Goal: Task Accomplishment & Management: Use online tool/utility

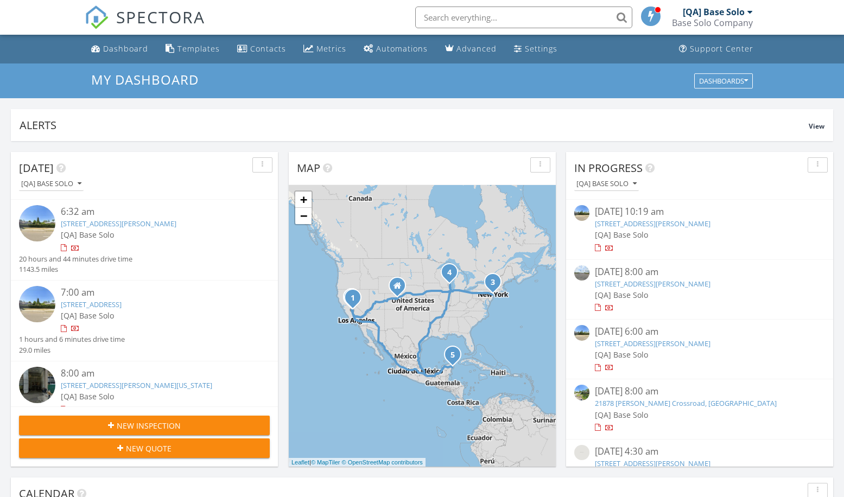
scroll to position [1005, 861]
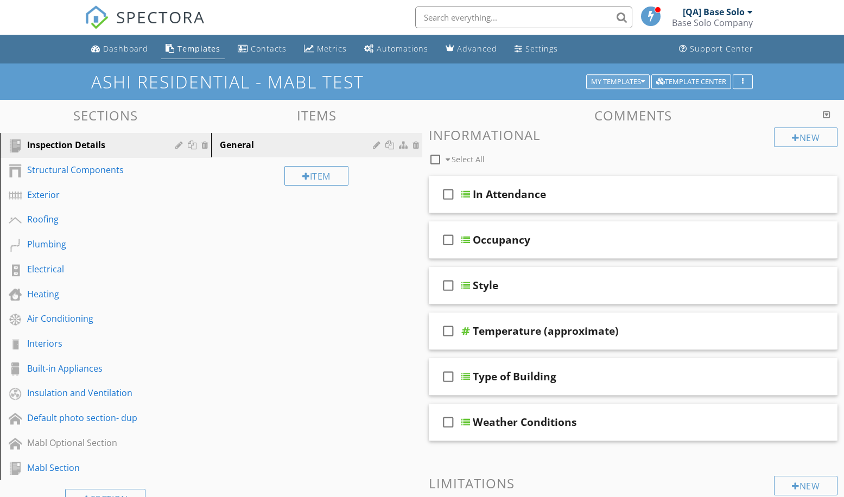
click at [616, 81] on div "My Templates" at bounding box center [618, 82] width 54 height 8
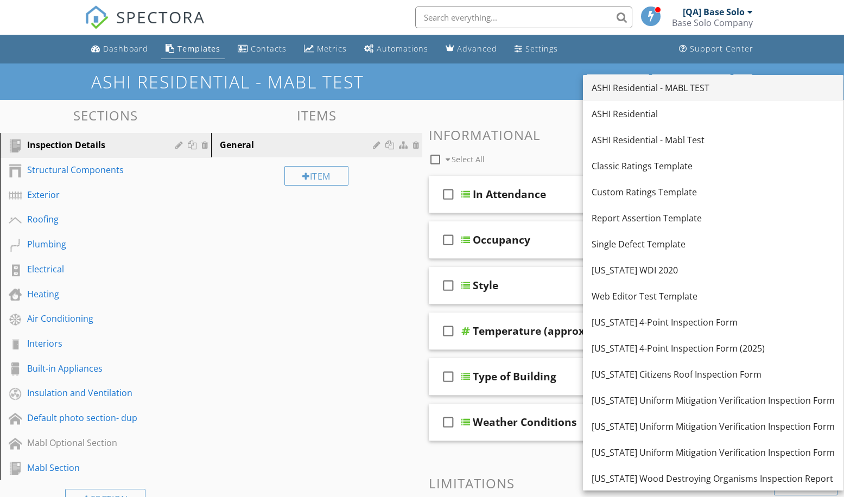
click at [703, 88] on div "ASHI Residential - MABL TEST" at bounding box center [713, 87] width 243 height 13
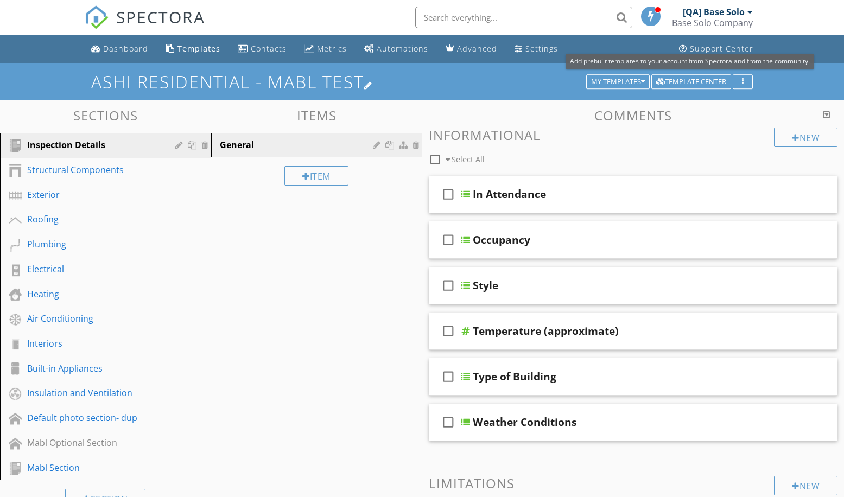
click at [422, 81] on h1 "ASHI Residential - MABL TEST" at bounding box center [421, 81] width 661 height 19
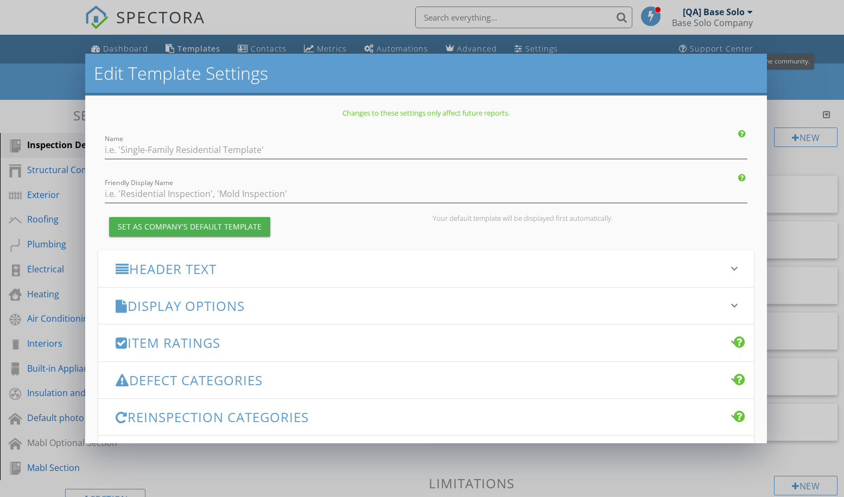
type input "ASHI Residential - MABL TEST"
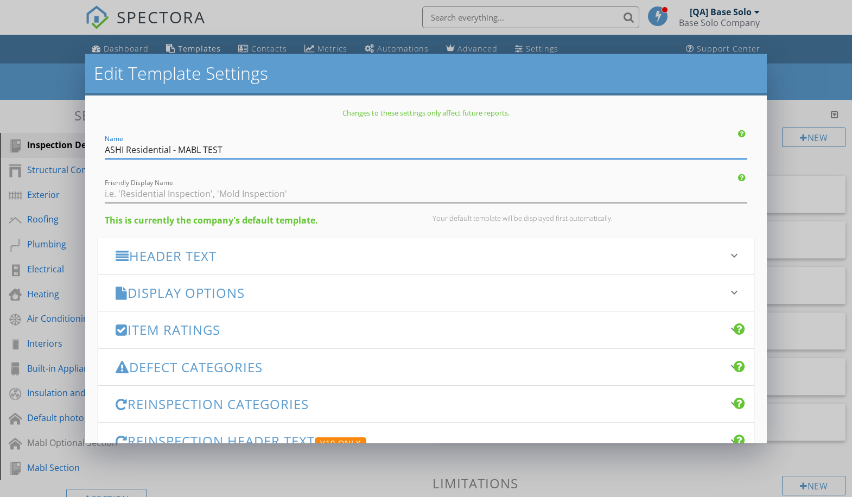
click at [422, 256] on h3 "Header Text" at bounding box center [420, 256] width 608 height 15
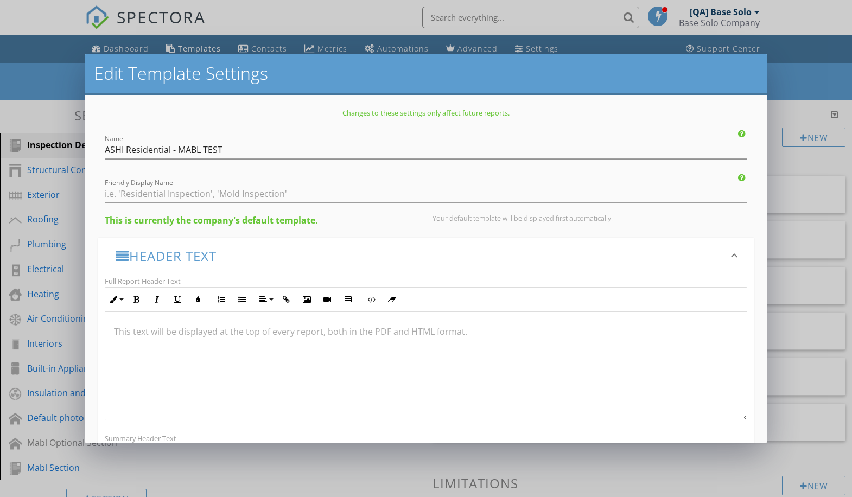
click at [422, 256] on h3 "Header Text" at bounding box center [420, 256] width 608 height 15
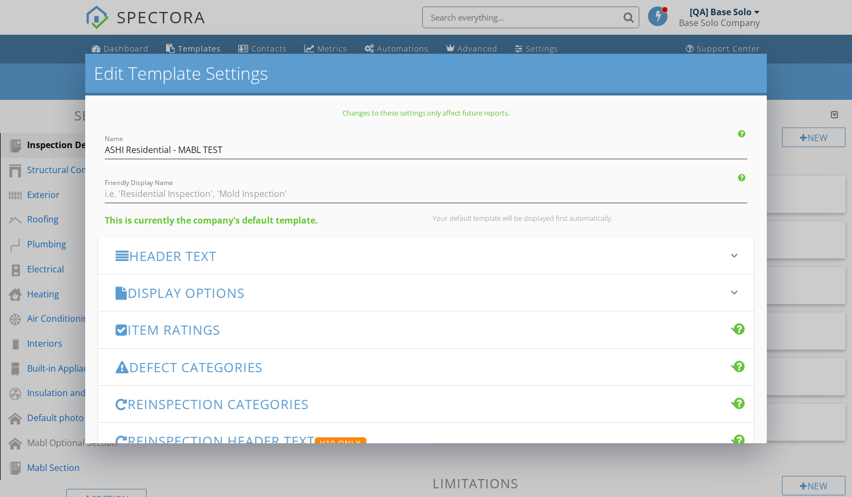
click at [415, 293] on h3 "Display Options" at bounding box center [420, 293] width 608 height 15
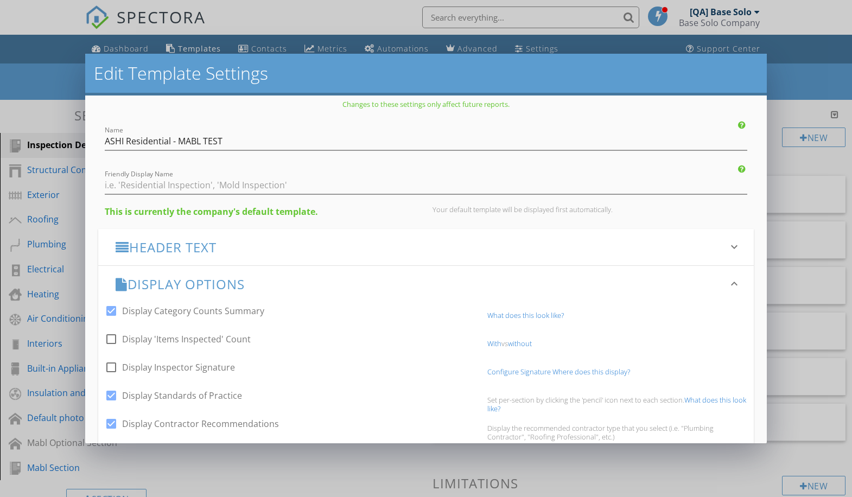
scroll to position [197, 0]
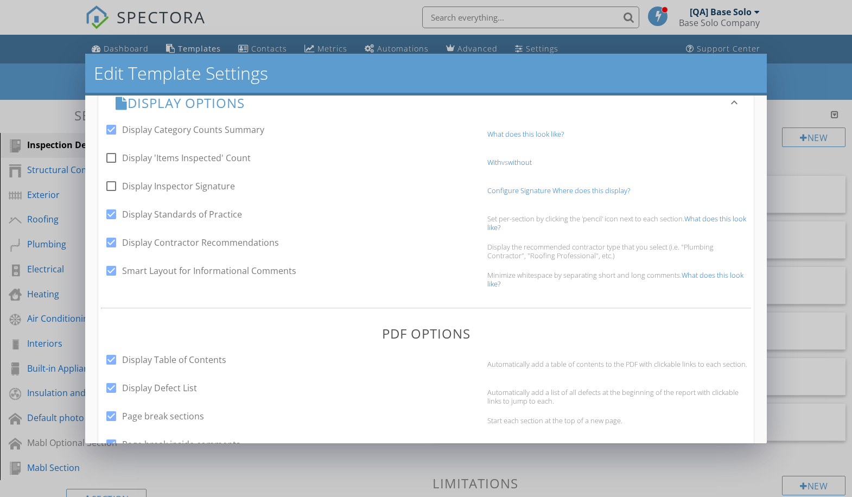
click at [415, 103] on h3 "Display Options" at bounding box center [420, 103] width 608 height 15
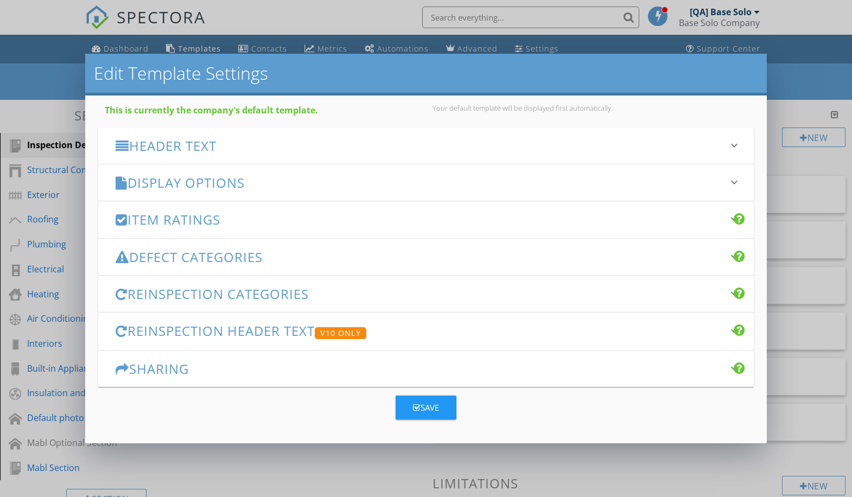
scroll to position [110, 0]
click at [422, 219] on h3 "Item Ratings" at bounding box center [420, 219] width 608 height 15
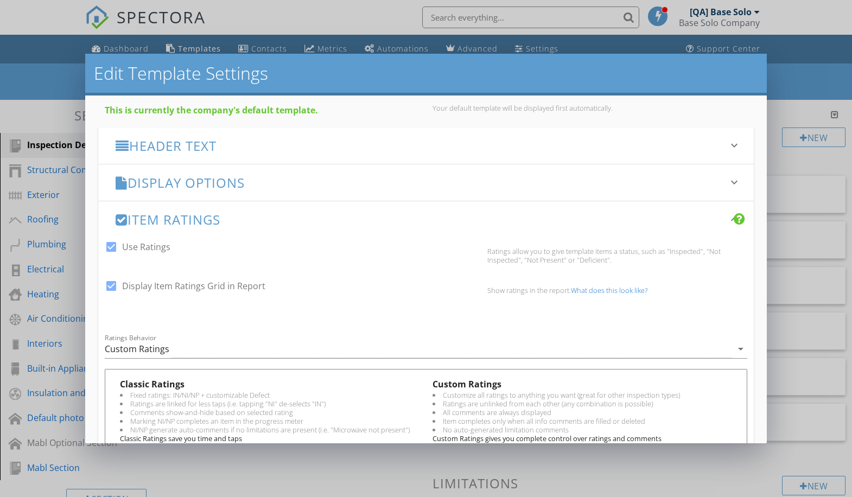
click at [422, 219] on h3 "Item Ratings" at bounding box center [420, 219] width 608 height 15
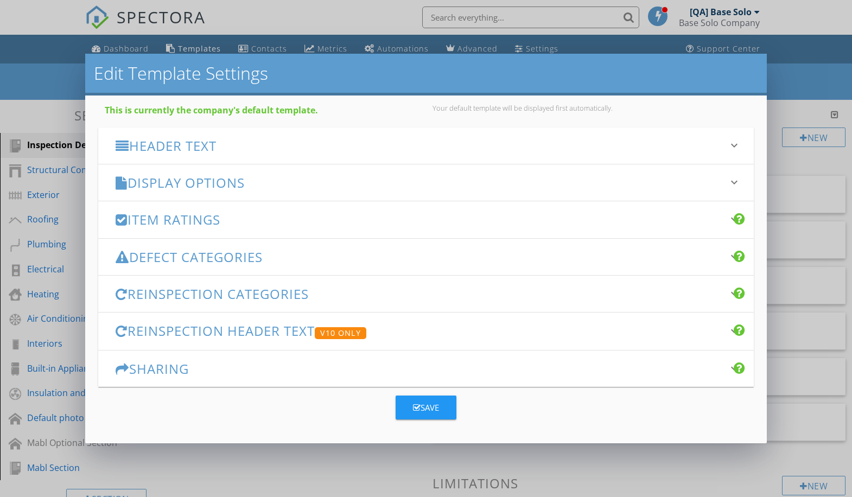
click at [415, 257] on h3 "Defect Categories" at bounding box center [420, 257] width 608 height 15
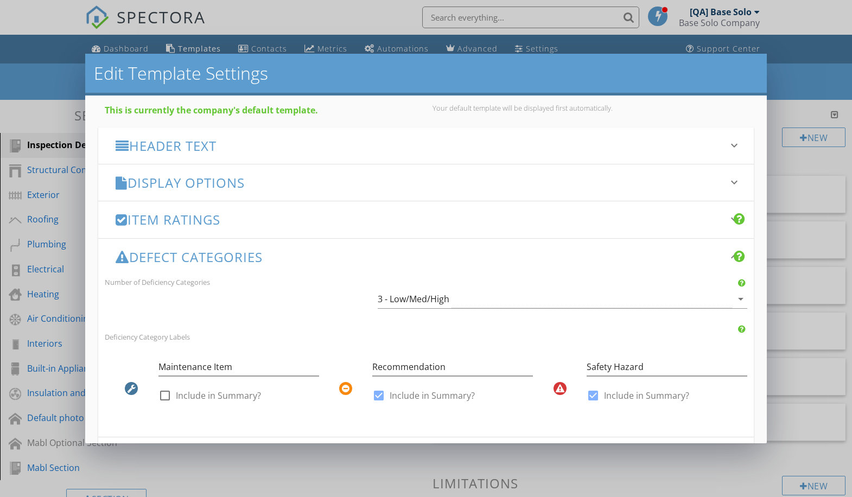
click at [415, 257] on h3 "Defect Categories" at bounding box center [420, 257] width 608 height 15
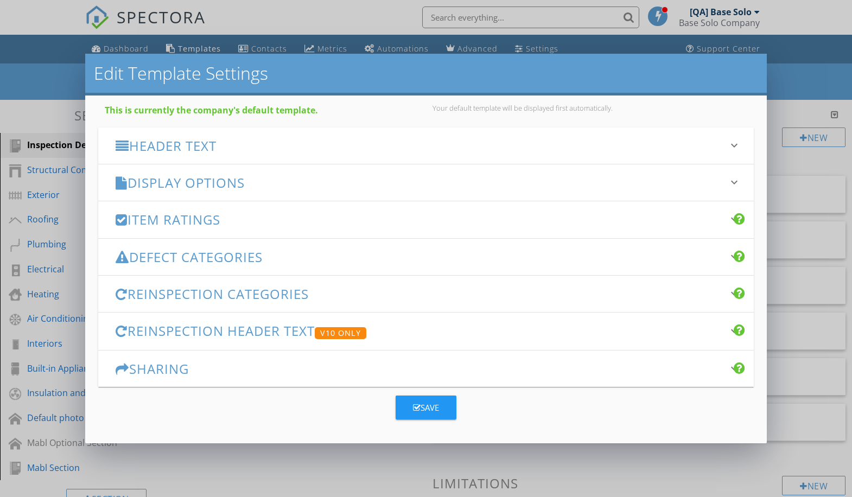
click at [422, 294] on h3 "Reinspection Categories" at bounding box center [420, 294] width 608 height 15
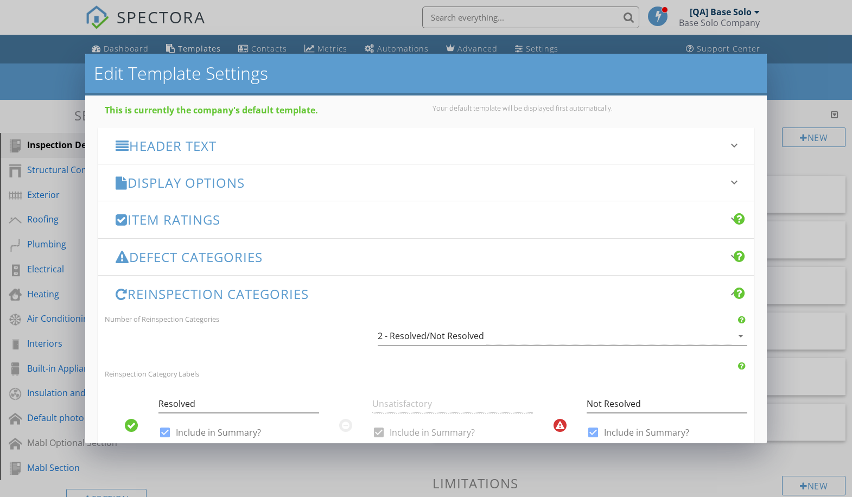
scroll to position [119, 0]
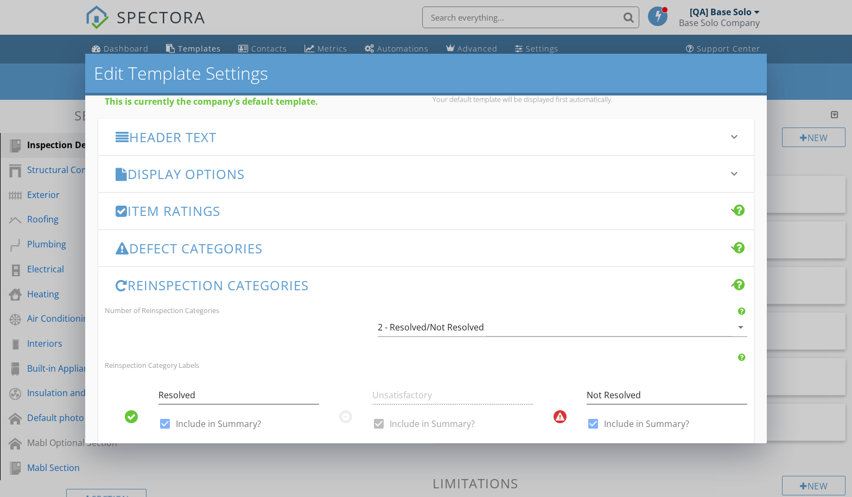
click at [422, 285] on h3 "Reinspection Categories" at bounding box center [420, 285] width 608 height 15
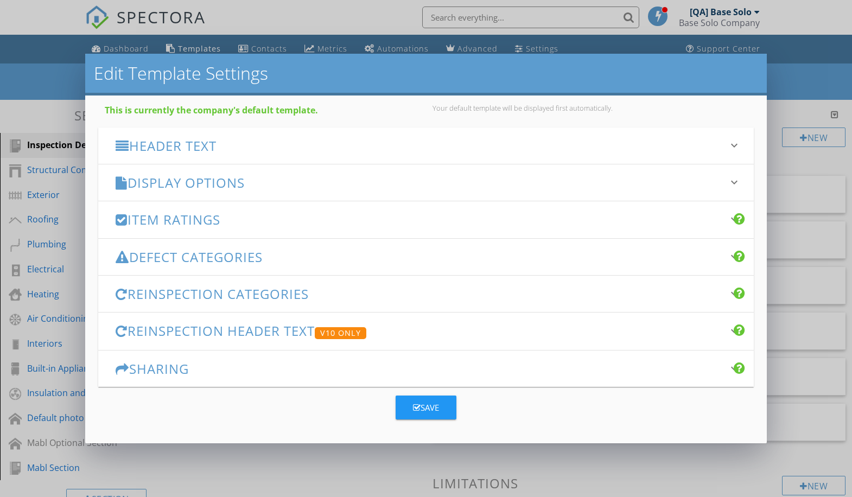
scroll to position [110, 0]
click at [422, 331] on h3 "Reinspection Header Text V10 Only" at bounding box center [420, 332] width 608 height 16
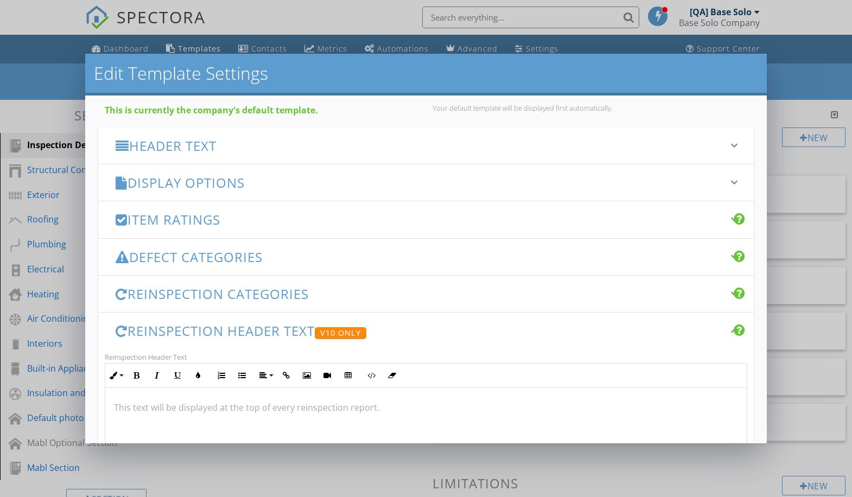
click at [422, 331] on h3 "Reinspection Header Text V10 Only" at bounding box center [420, 332] width 608 height 16
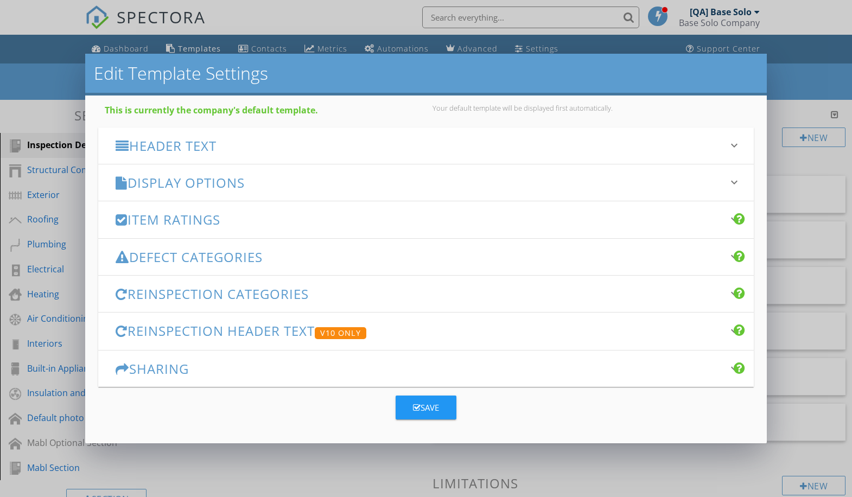
click at [422, 369] on h3 "Sharing" at bounding box center [420, 369] width 608 height 15
click at [422, 408] on div "Save" at bounding box center [426, 408] width 26 height 12
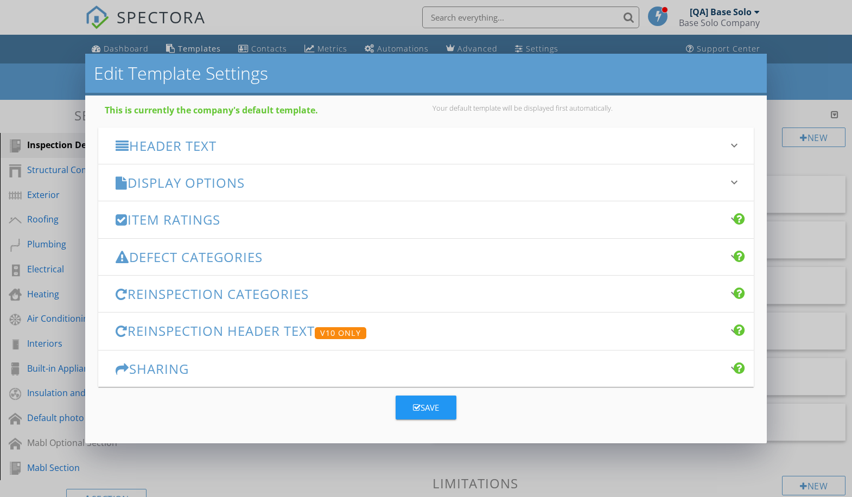
click at [422, 408] on div "Save" at bounding box center [426, 408] width 26 height 12
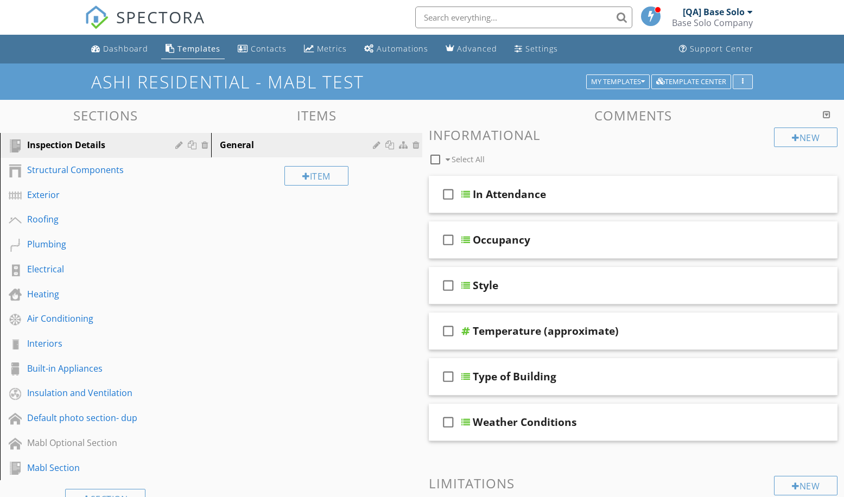
click at [743, 81] on icon "button" at bounding box center [743, 82] width 2 height 8
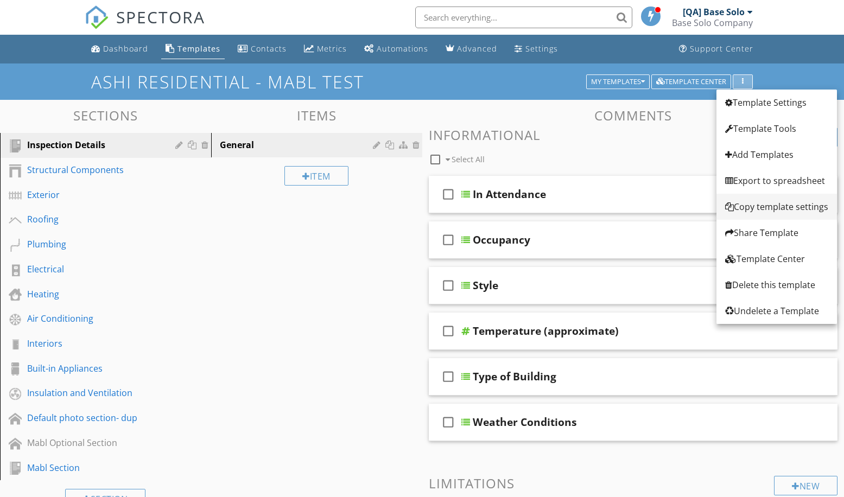
click at [777, 207] on div "Copy template settings" at bounding box center [776, 206] width 103 height 13
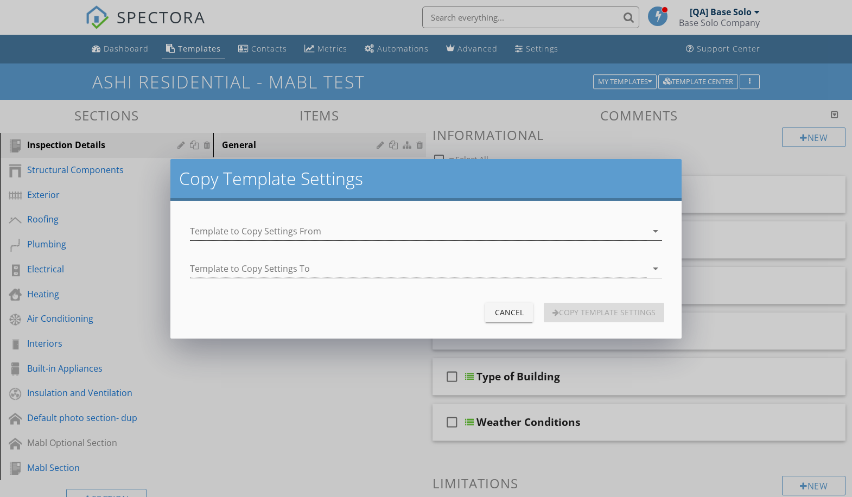
click at [419, 231] on div at bounding box center [418, 232] width 457 height 18
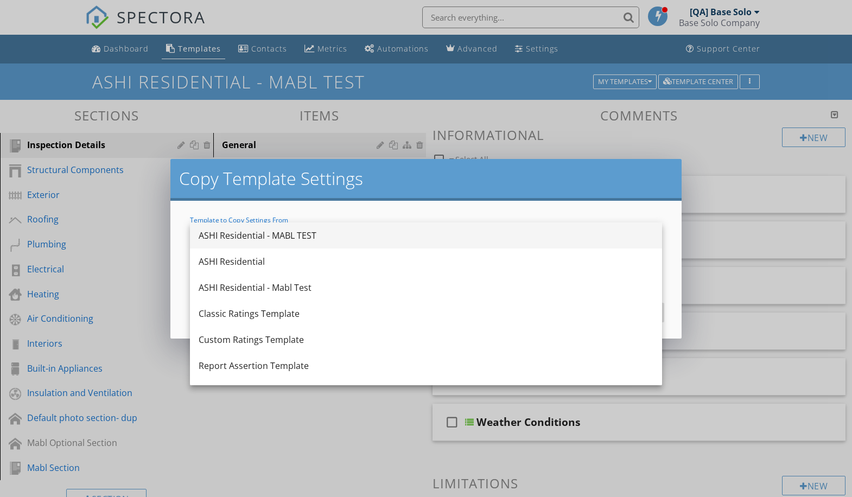
click at [422, 236] on div "ASHI Residential - MABL TEST" at bounding box center [426, 235] width 455 height 13
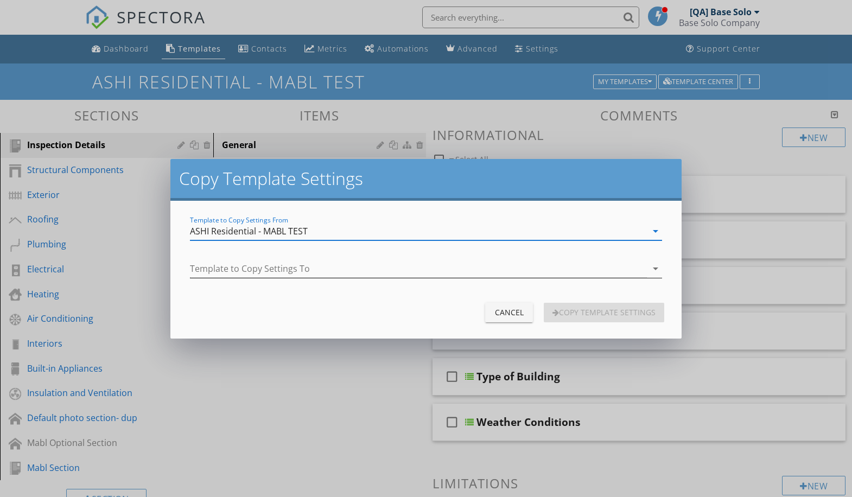
click at [419, 269] on div at bounding box center [418, 269] width 457 height 18
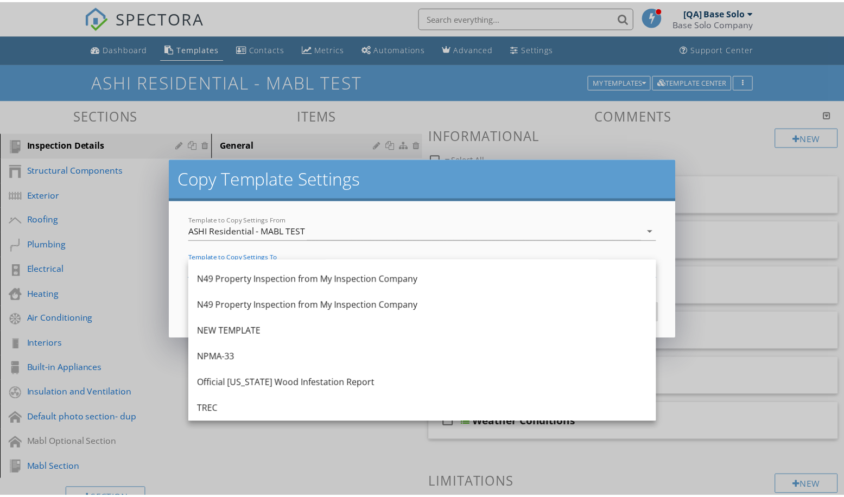
scroll to position [401, 0]
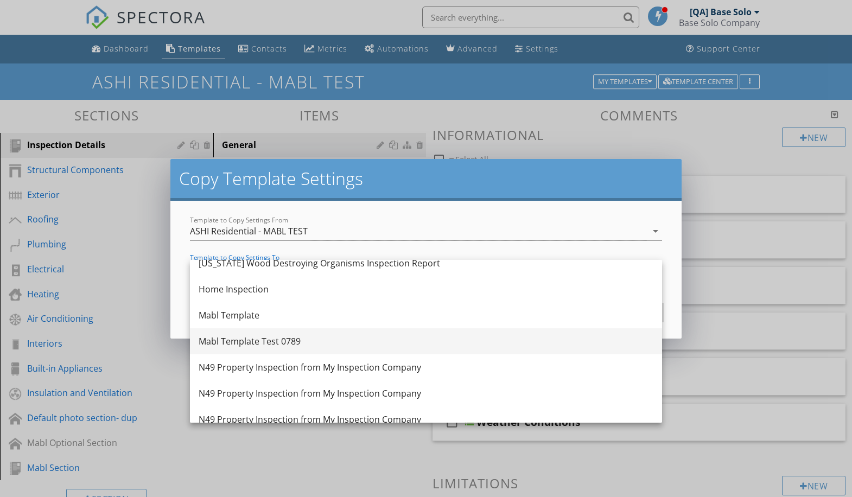
click at [422, 342] on div "Mabl Template Test 0789" at bounding box center [426, 341] width 455 height 13
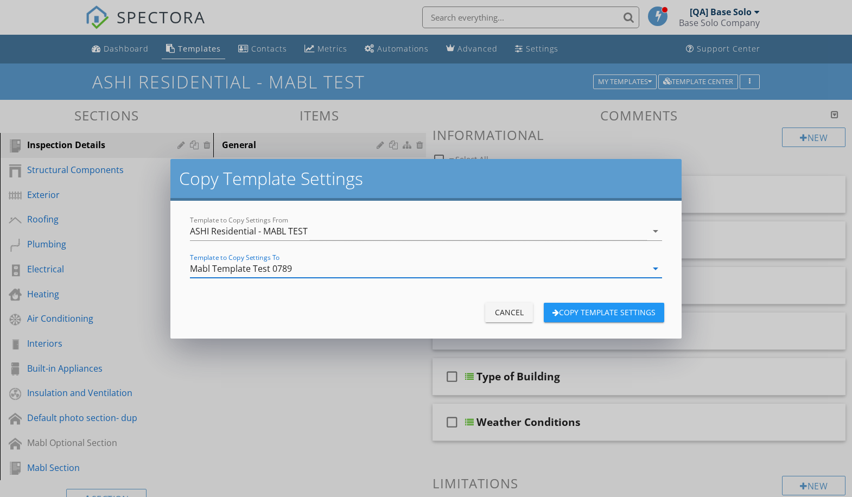
click at [603, 312] on div "Copy Template Settings" at bounding box center [604, 312] width 103 height 11
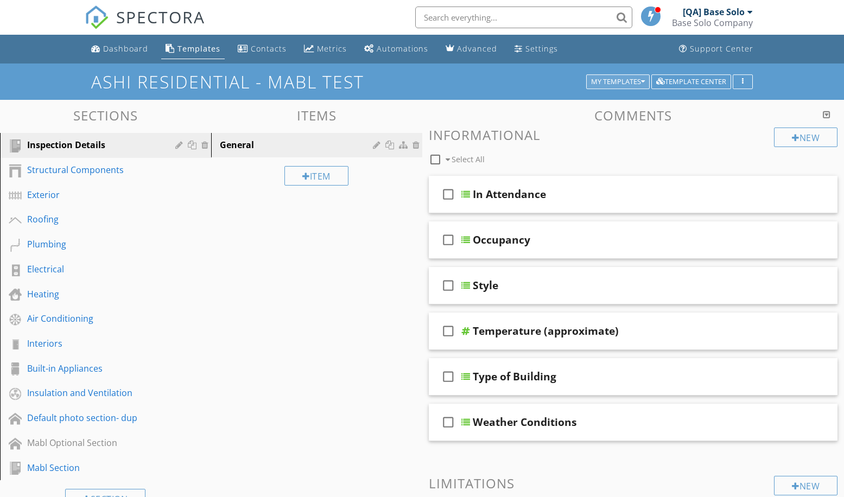
click at [616, 81] on div "My Templates" at bounding box center [618, 82] width 54 height 8
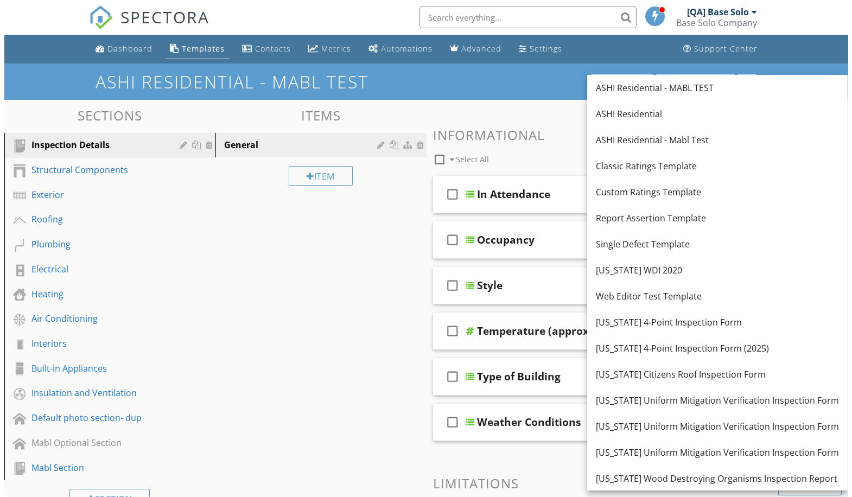
scroll to position [262, 0]
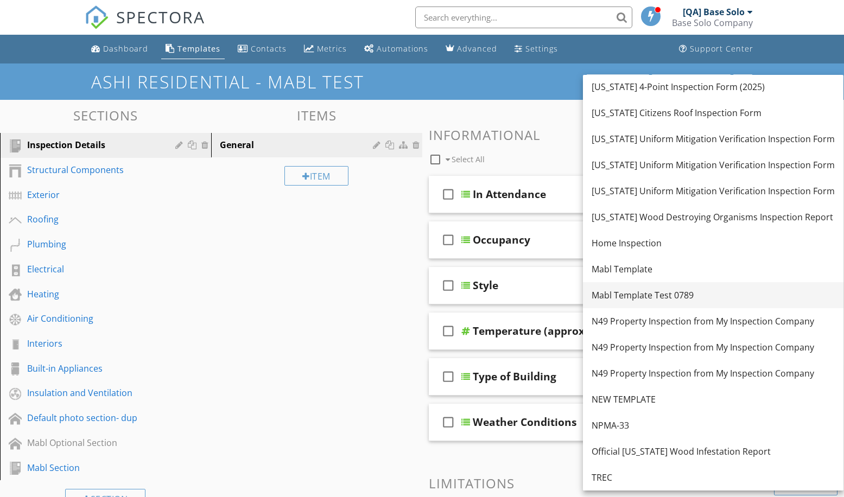
click at [703, 295] on div "Mabl Template Test 0789" at bounding box center [713, 295] width 243 height 13
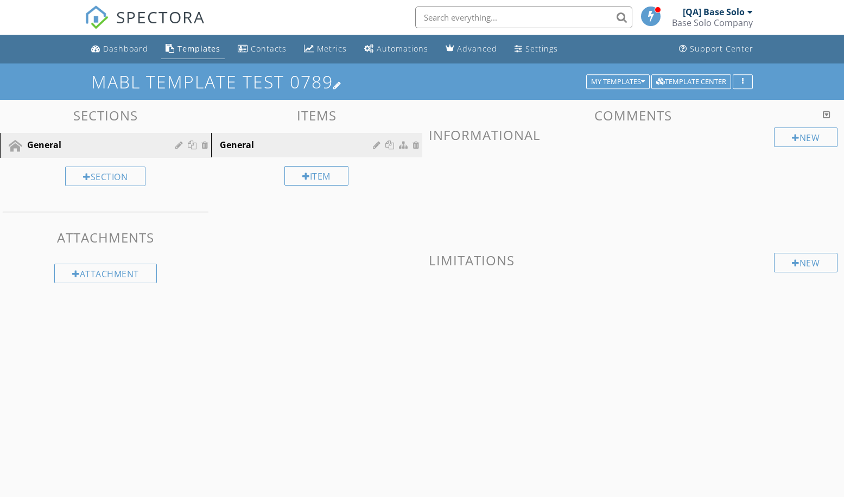
click at [422, 81] on h1 "Mabl Template Test 0789" at bounding box center [421, 81] width 661 height 19
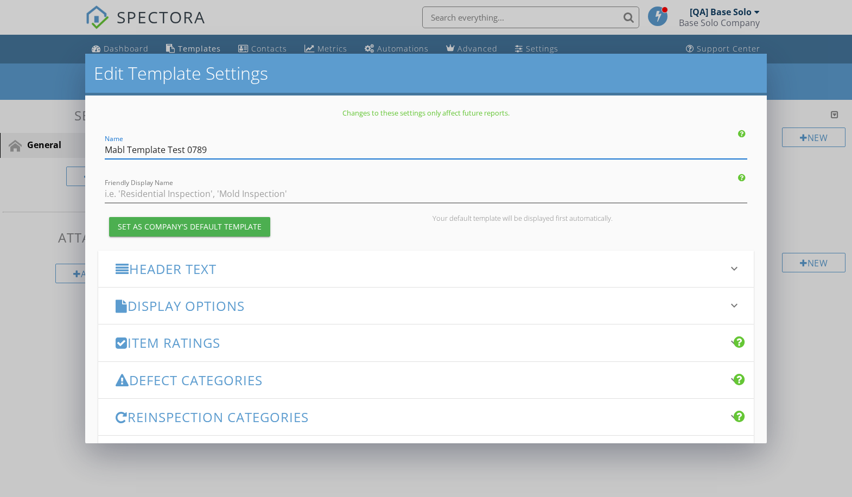
click at [415, 269] on h3 "Header Text" at bounding box center [420, 269] width 608 height 15
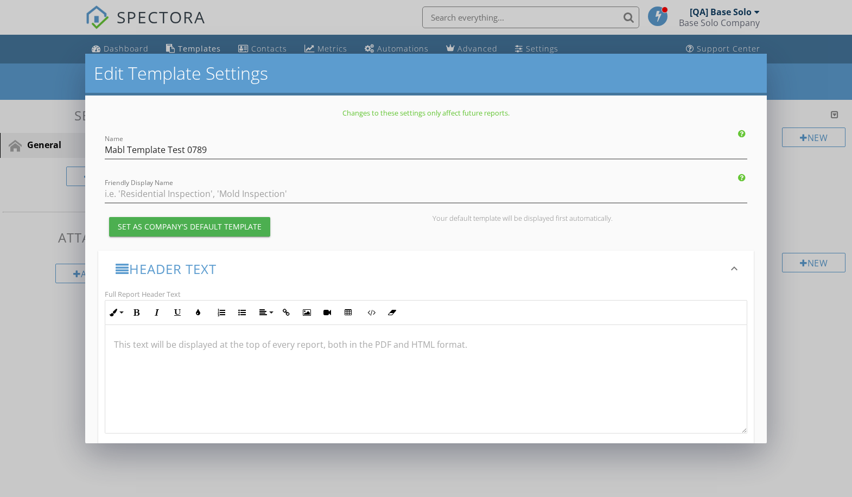
click at [415, 269] on h3 "Header Text" at bounding box center [420, 269] width 608 height 15
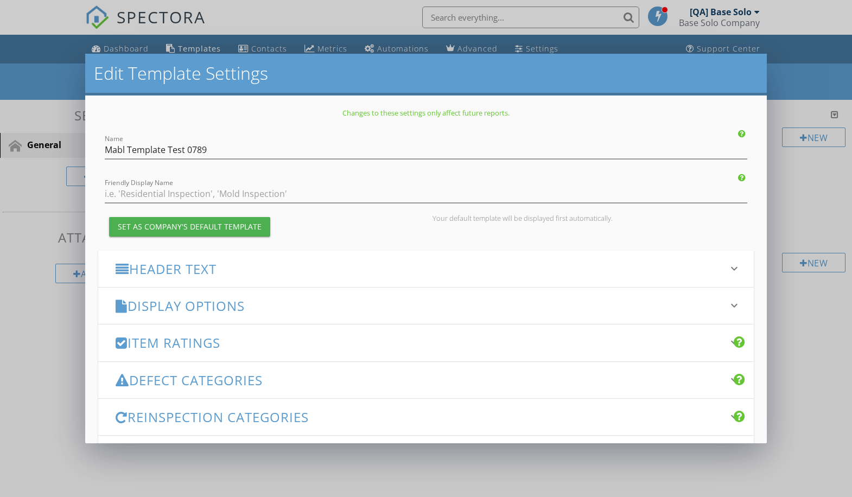
click at [415, 306] on h3 "Display Options" at bounding box center [420, 306] width 608 height 15
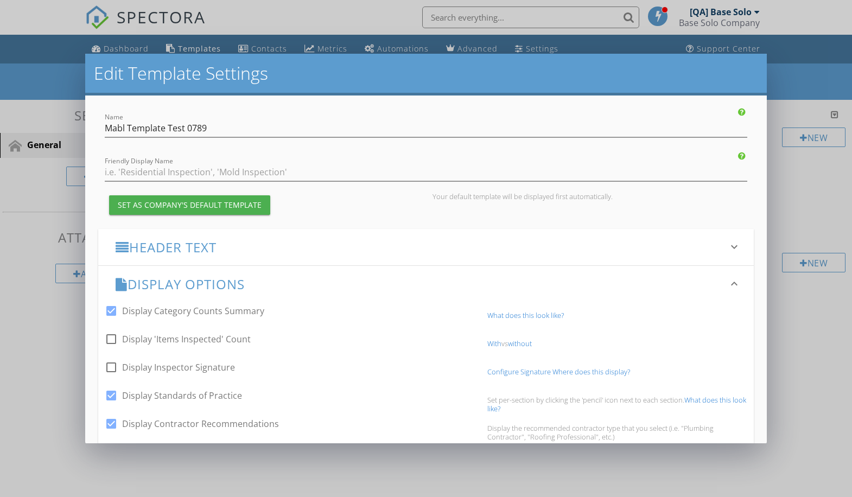
scroll to position [210, 0]
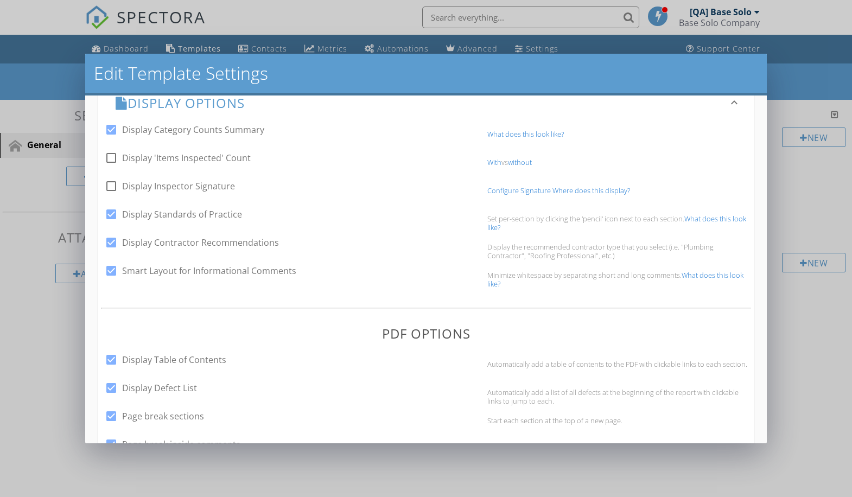
click at [415, 103] on h3 "Display Options" at bounding box center [420, 103] width 608 height 15
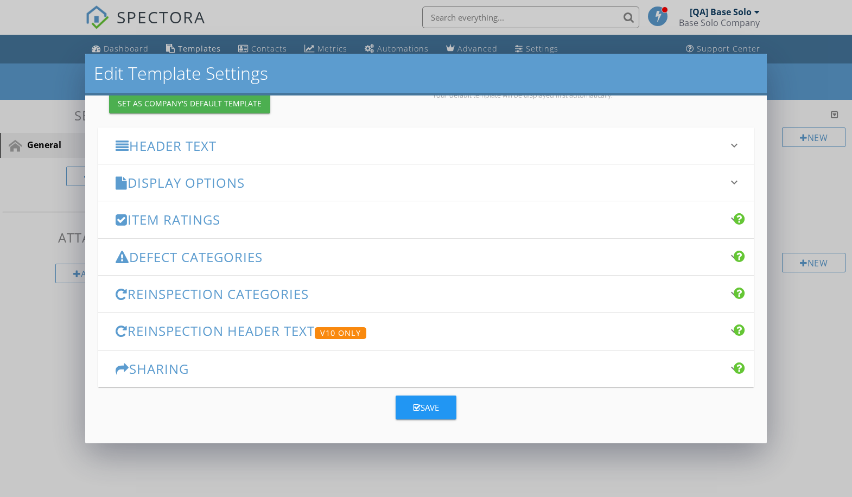
scroll to position [123, 0]
click at [415, 219] on h3 "Item Ratings" at bounding box center [420, 219] width 608 height 15
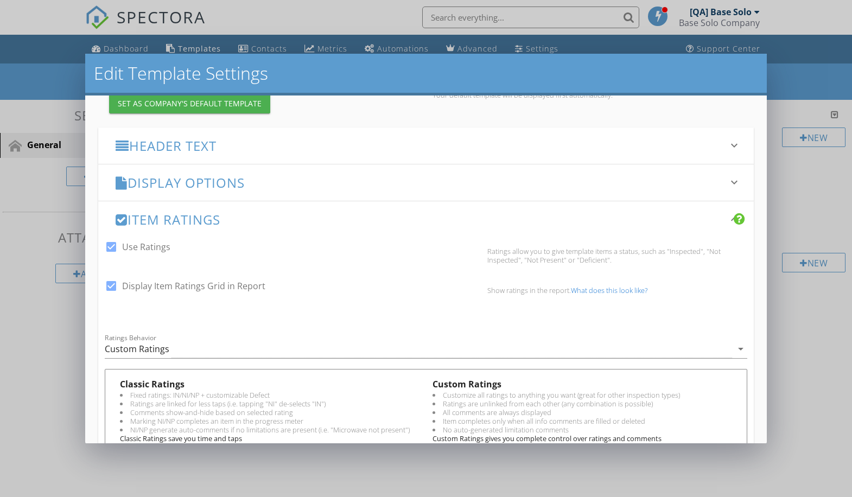
click at [415, 219] on h3 "Item Ratings" at bounding box center [420, 219] width 608 height 15
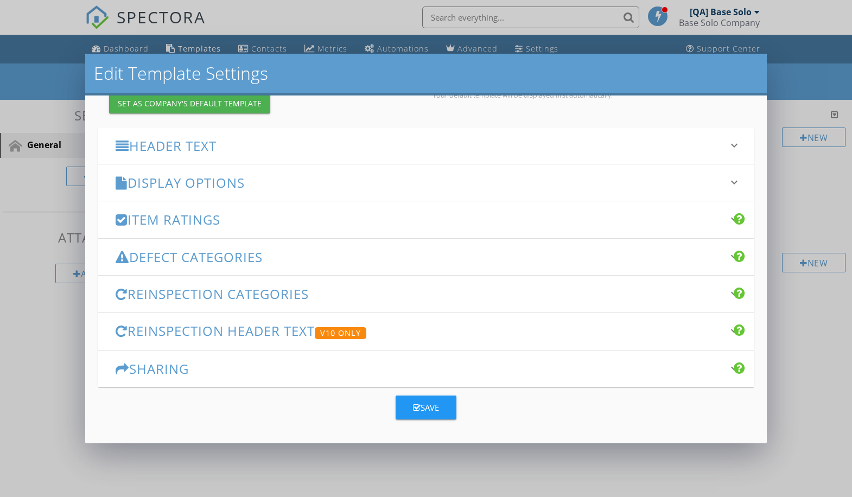
click at [415, 257] on h3 "Defect Categories" at bounding box center [420, 257] width 608 height 15
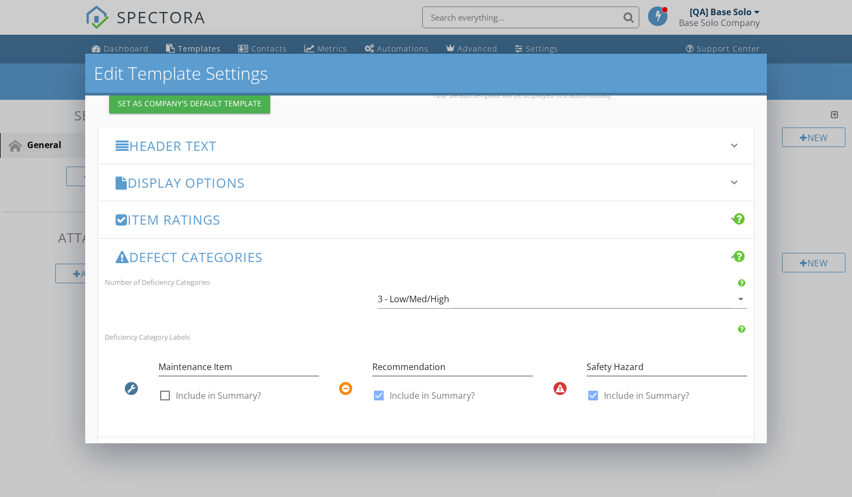
click at [415, 257] on h3 "Defect Categories" at bounding box center [420, 257] width 608 height 15
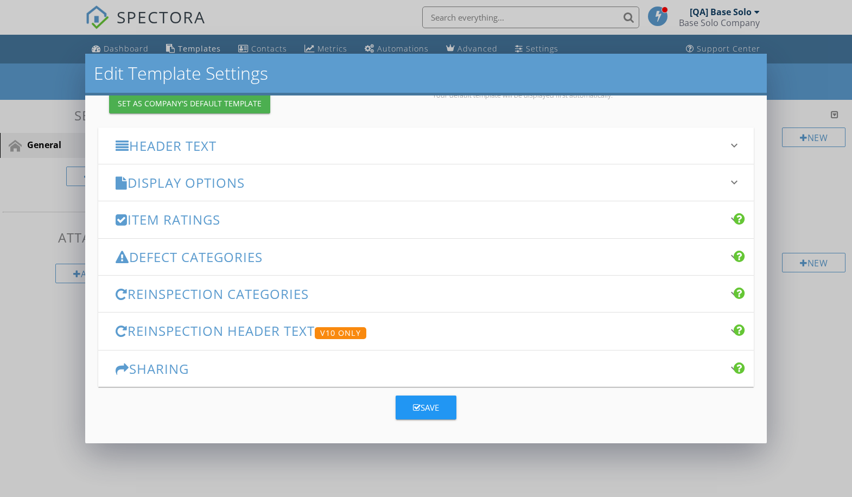
click at [415, 294] on h3 "Reinspection Categories" at bounding box center [420, 294] width 608 height 15
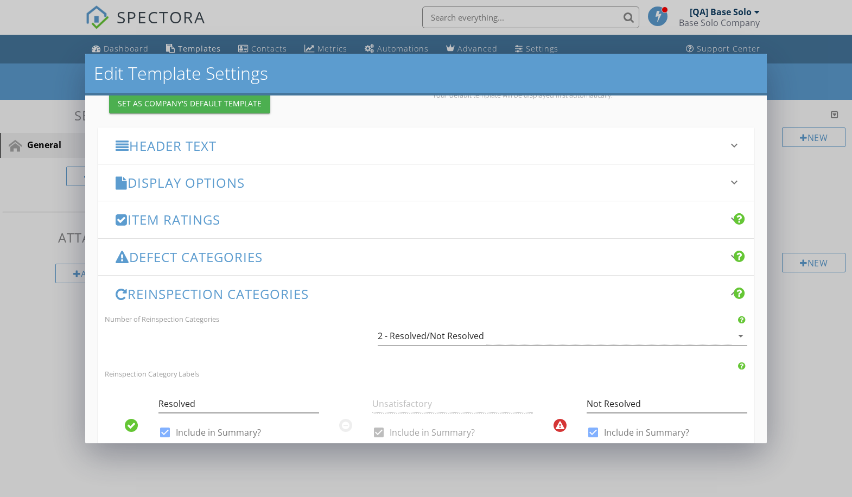
scroll to position [132, 0]
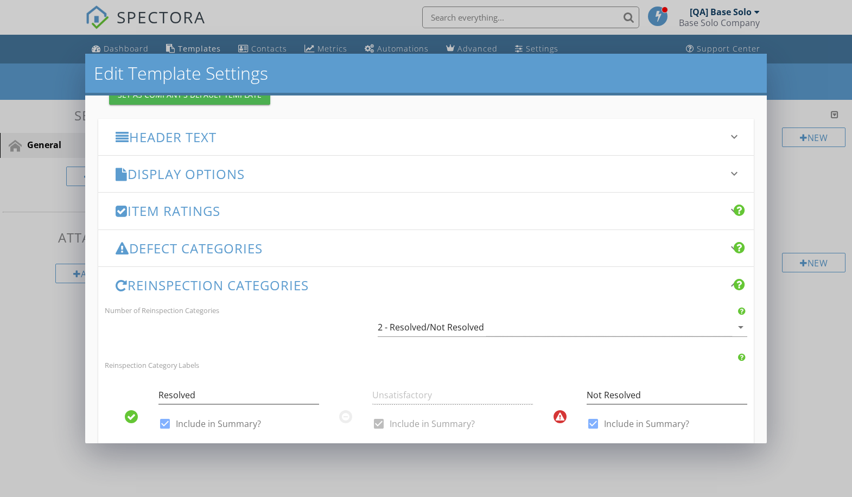
click at [415, 285] on h3 "Reinspection Categories" at bounding box center [420, 285] width 608 height 15
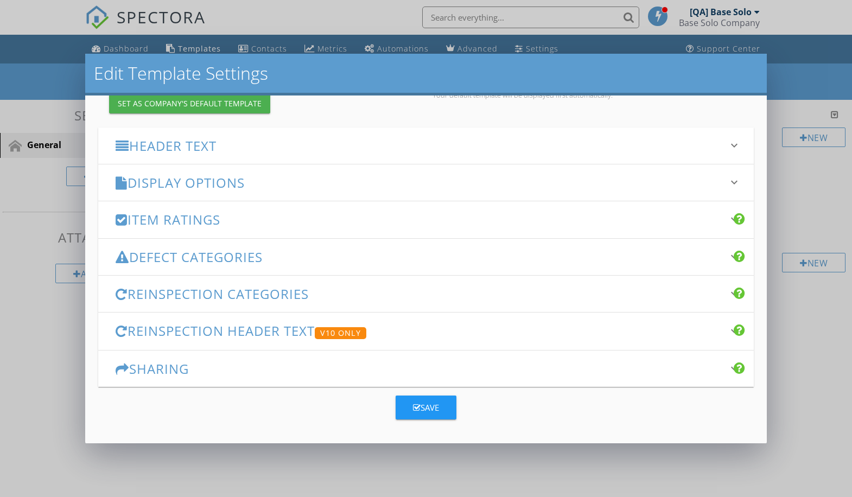
scroll to position [123, 0]
click at [415, 331] on h3 "Reinspection Header Text V10 Only" at bounding box center [420, 332] width 608 height 16
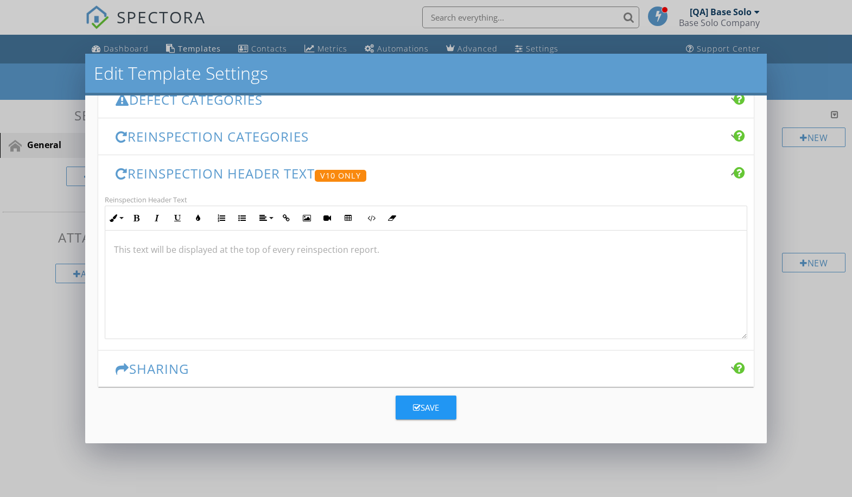
scroll to position [0, 0]
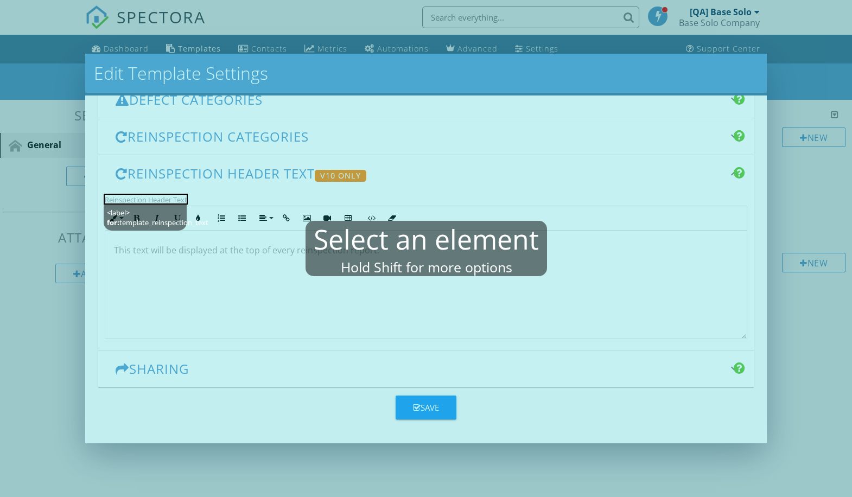
click at [169, 200] on mablhighlight "<label> for: template_reinspection_text" at bounding box center [146, 199] width 84 height 11
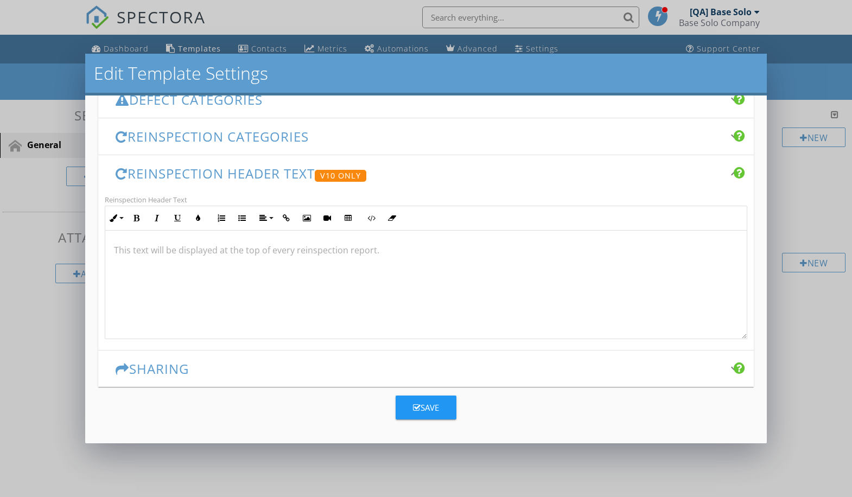
click at [415, 174] on h3 "Reinspection Header Text V10 Only" at bounding box center [420, 174] width 608 height 16
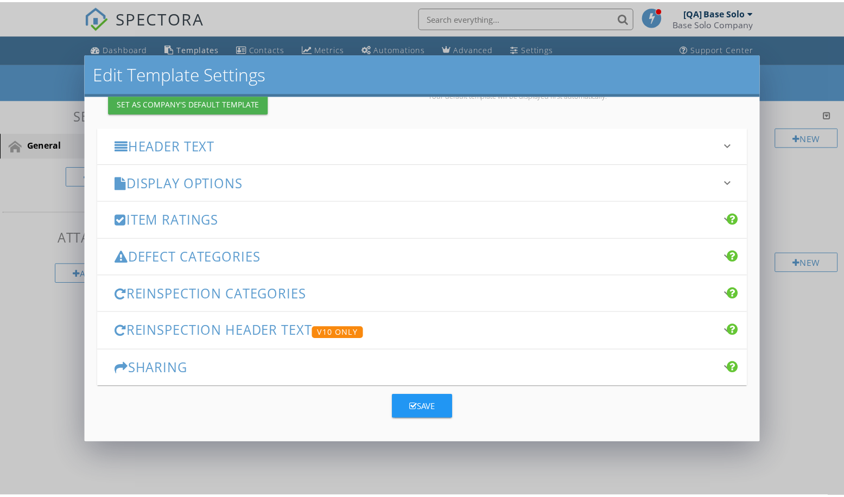
scroll to position [123, 0]
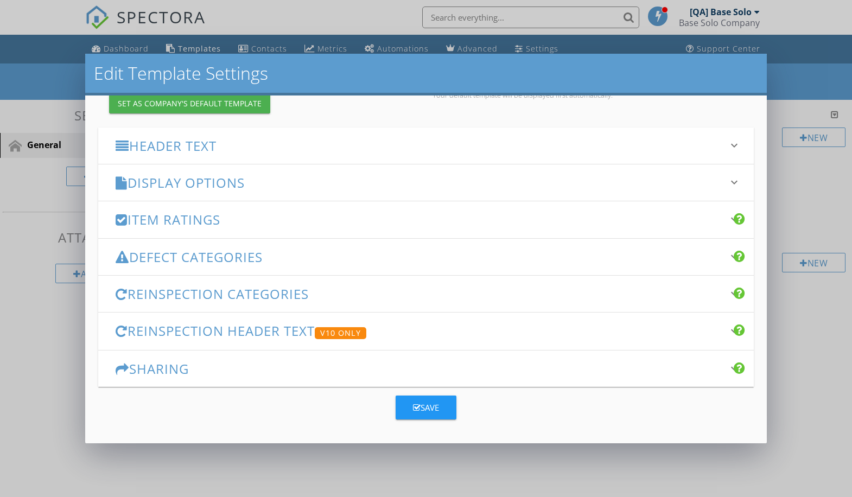
click at [415, 369] on h3 "Sharing" at bounding box center [420, 369] width 608 height 15
click at [422, 408] on div "Save" at bounding box center [426, 408] width 26 height 12
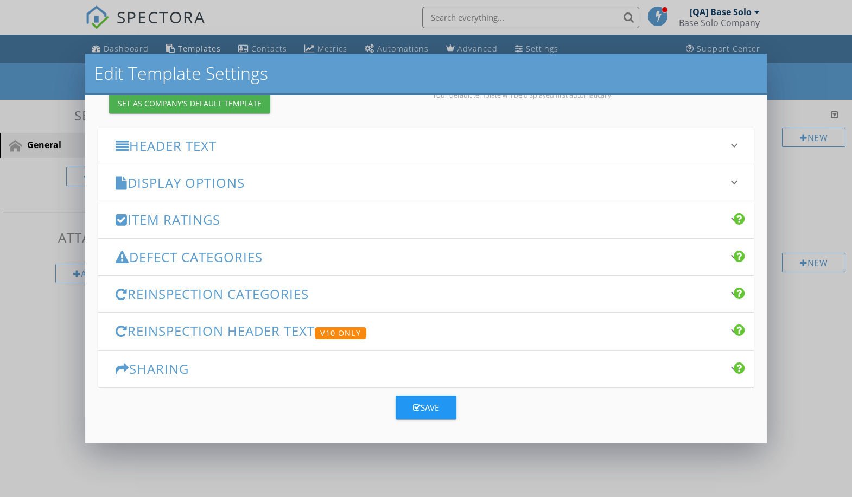
click at [422, 408] on div "Save" at bounding box center [426, 408] width 26 height 12
